Goal: Information Seeking & Learning: Learn about a topic

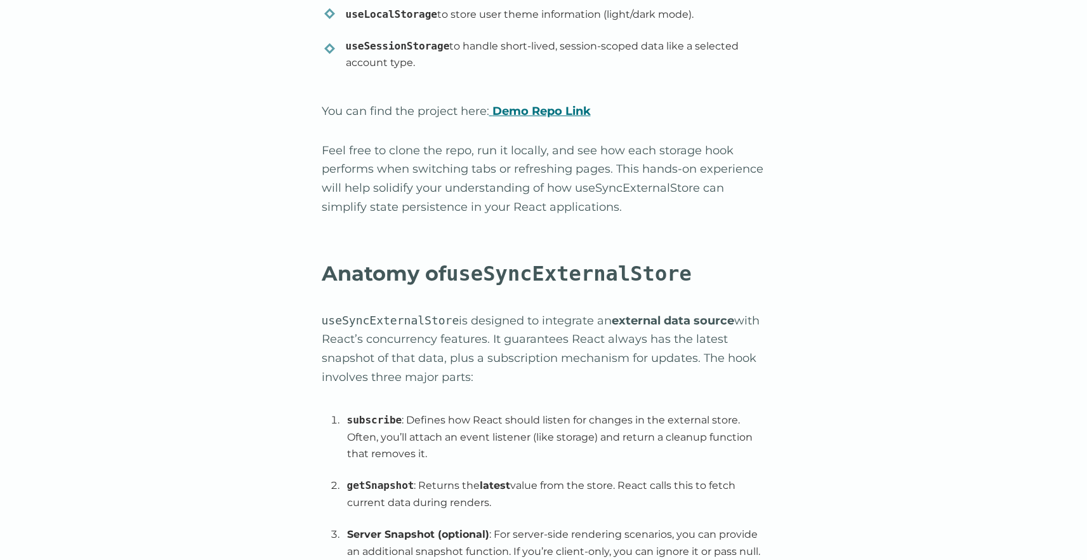
scroll to position [1740, 0]
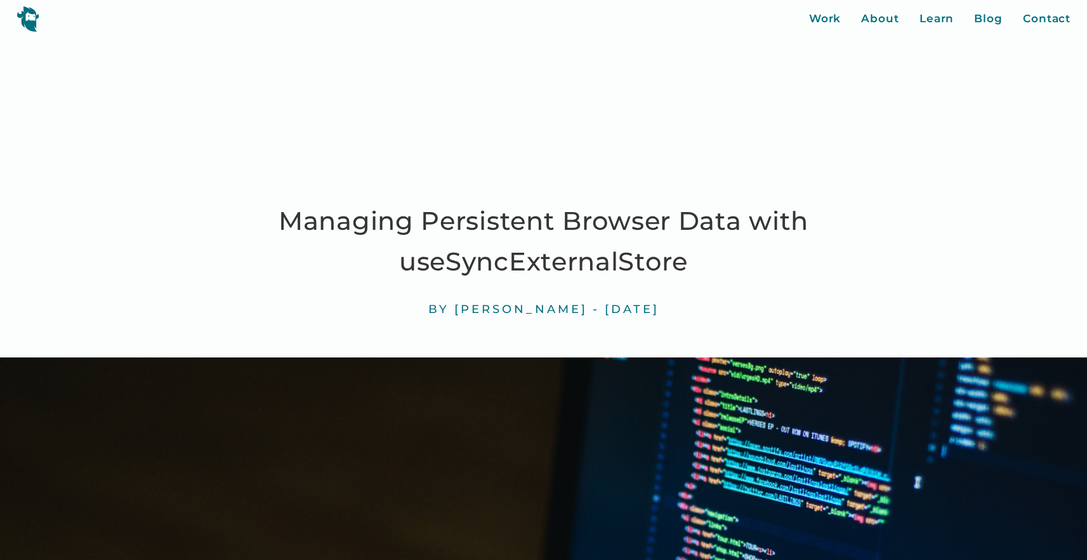
scroll to position [1738, 0]
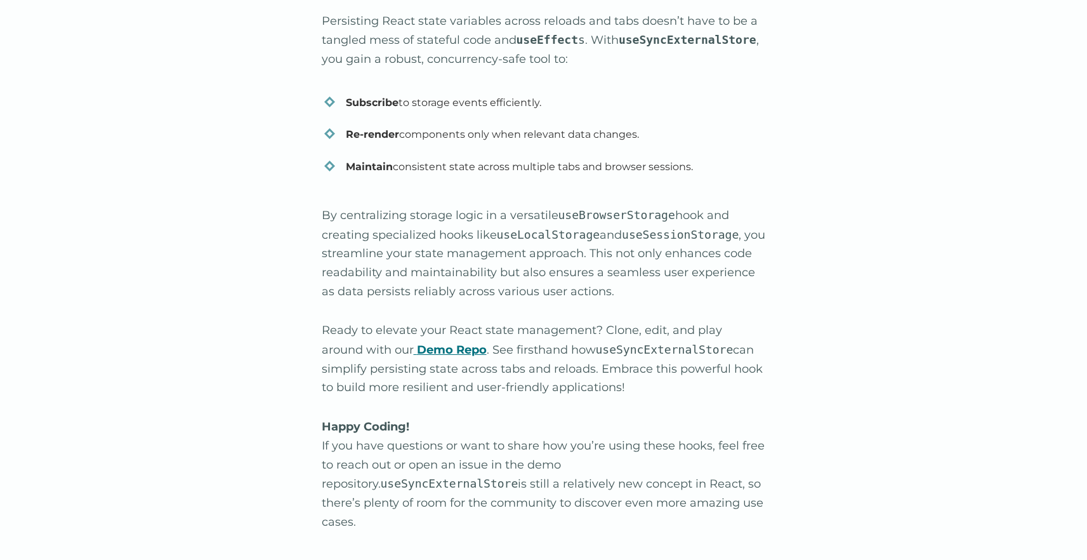
scroll to position [5150, 0]
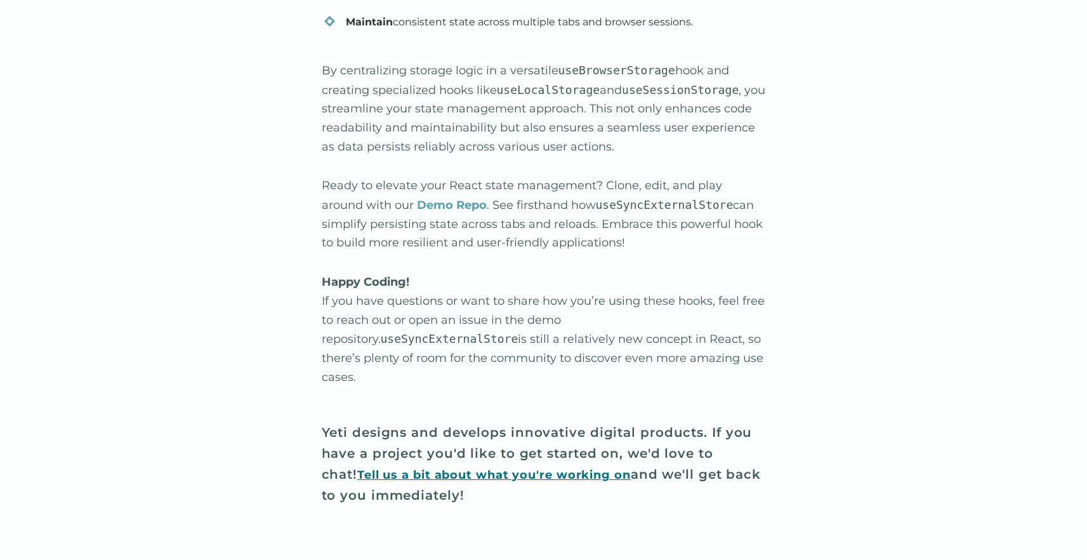
click at [428, 198] on strong "Demo Repo" at bounding box center [452, 205] width 70 height 14
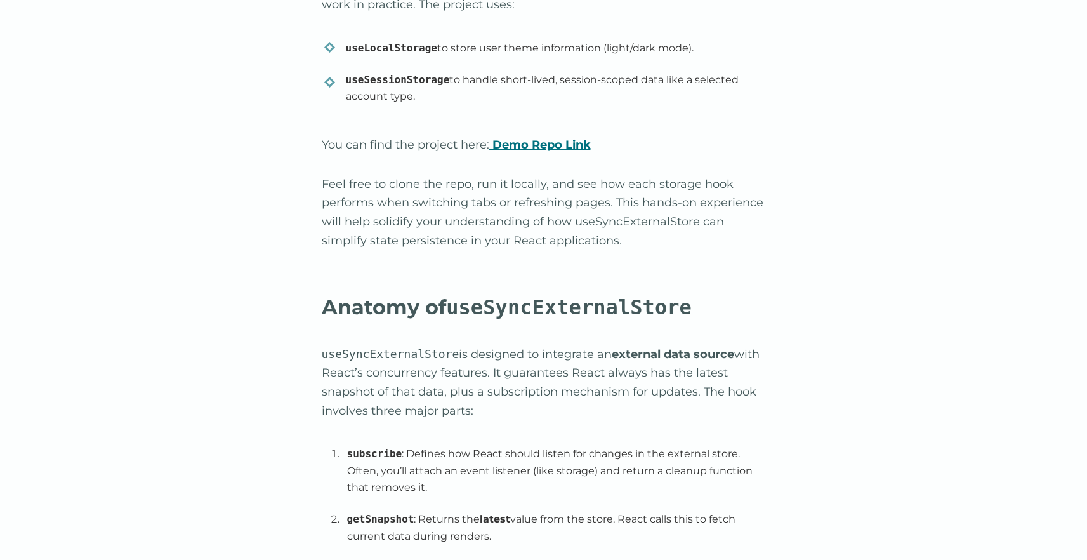
scroll to position [1528, 0]
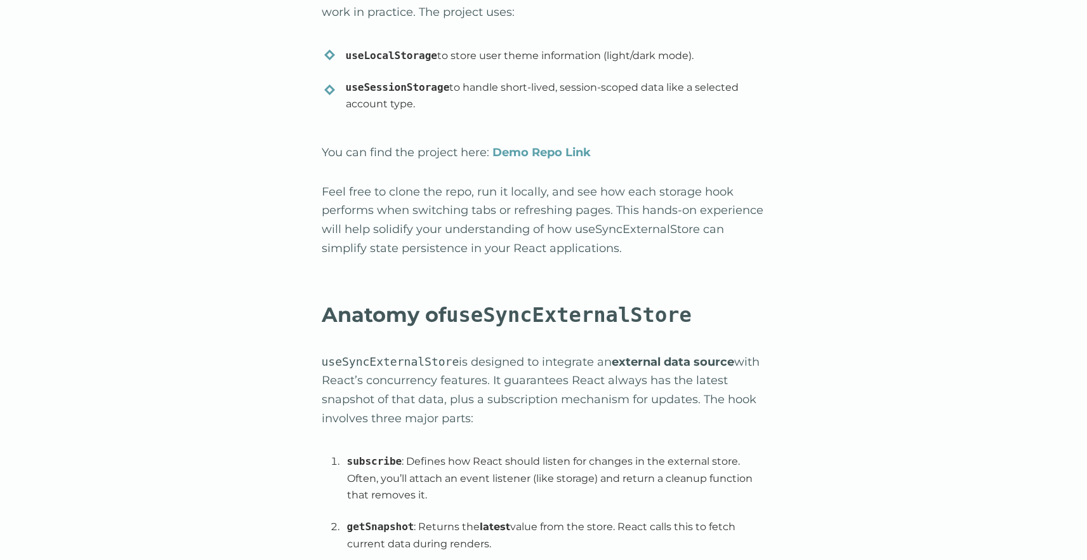
click at [542, 149] on strong "Demo Repo Link" at bounding box center [541, 152] width 98 height 14
